Goal: Task Accomplishment & Management: Complete application form

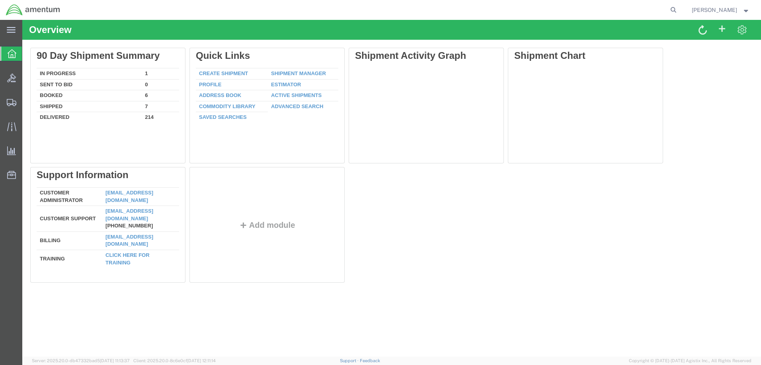
click at [742, 9] on strong "button" at bounding box center [745, 9] width 7 height 3
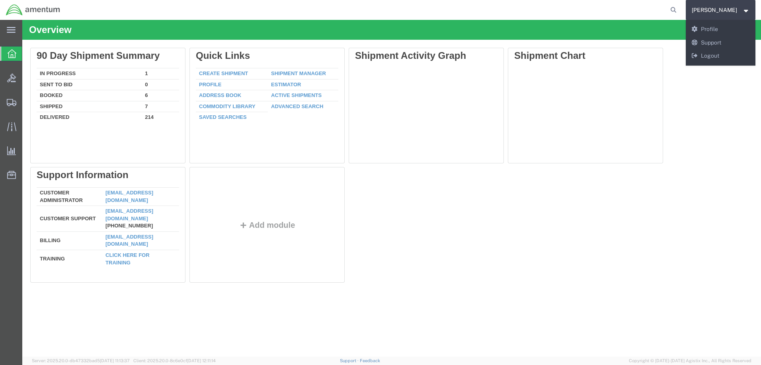
click at [584, 3] on agx-global-search at bounding box center [552, 10] width 255 height 20
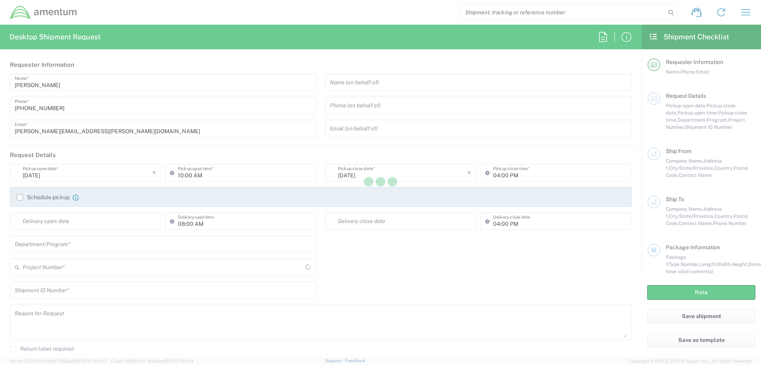
type input "[GEOGRAPHIC_DATA]"
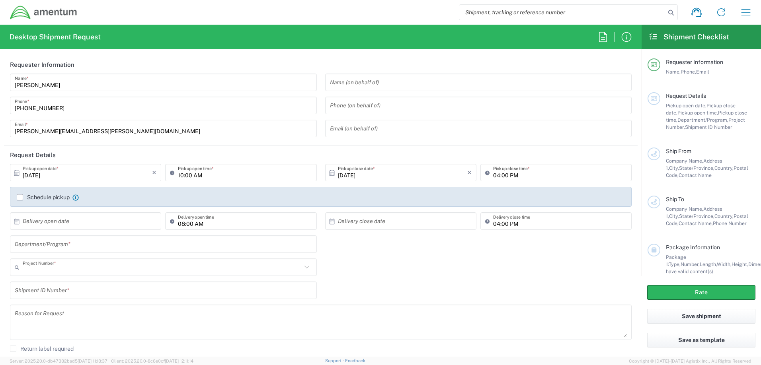
type input "AUTEC"
click at [22, 199] on label "Schedule pickup" at bounding box center [43, 197] width 53 height 6
click at [20, 197] on input "Schedule pickup" at bounding box center [20, 197] width 0 height 0
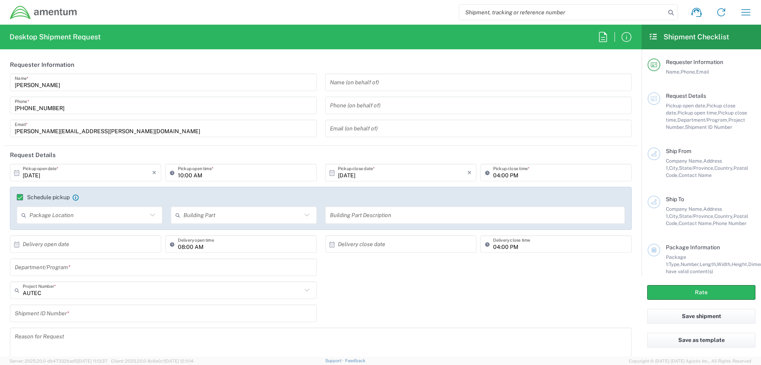
click at [124, 215] on input "text" at bounding box center [88, 215] width 118 height 14
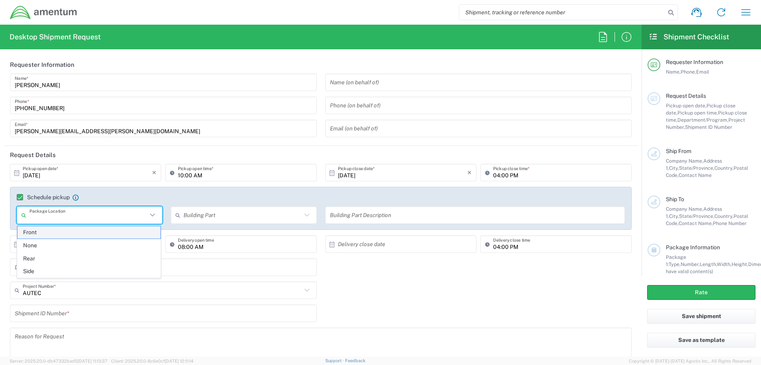
click at [52, 236] on span "Front" at bounding box center [89, 232] width 143 height 12
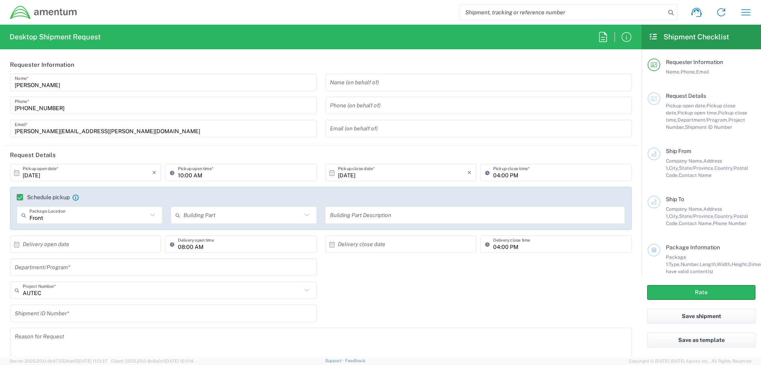
click at [152, 217] on icon at bounding box center [152, 215] width 10 height 10
type input "Front"
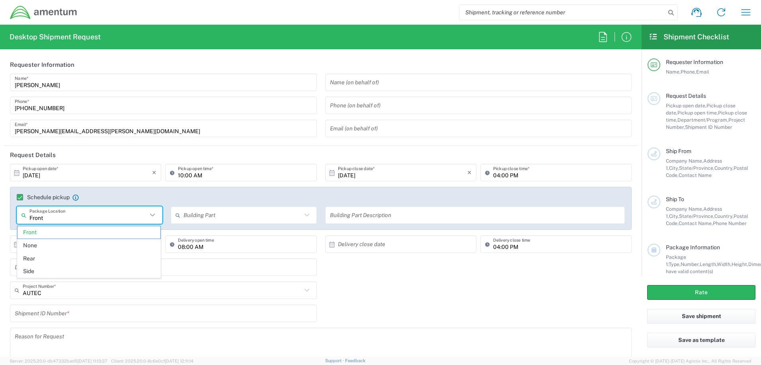
click at [150, 216] on icon at bounding box center [152, 215] width 5 height 3
click at [235, 215] on input "text" at bounding box center [242, 215] width 118 height 14
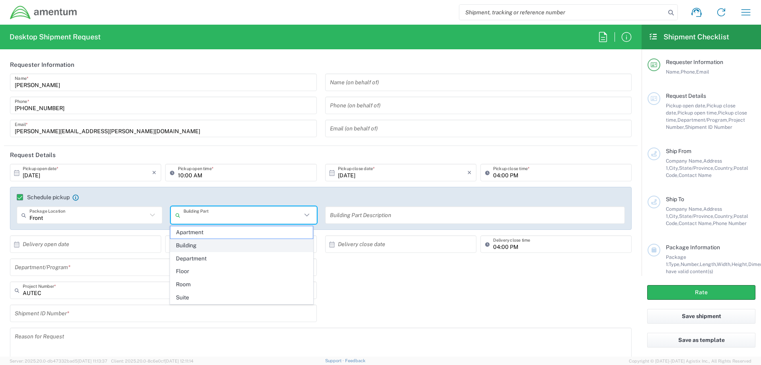
click at [201, 249] on span "Building" at bounding box center [241, 245] width 143 height 12
type input "Building"
